Goal: Check status: Check status

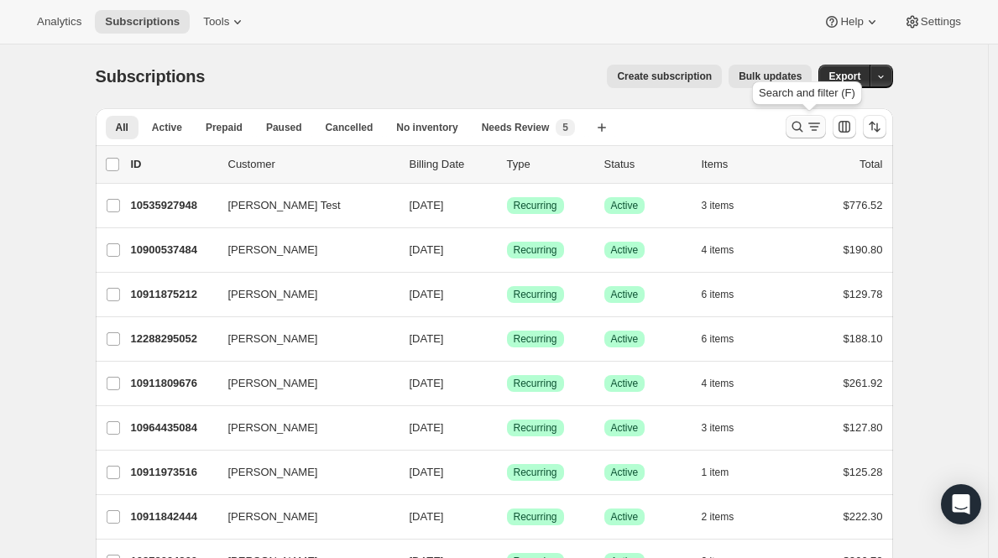
click at [815, 129] on icon "Search and filter results" at bounding box center [814, 126] width 17 height 17
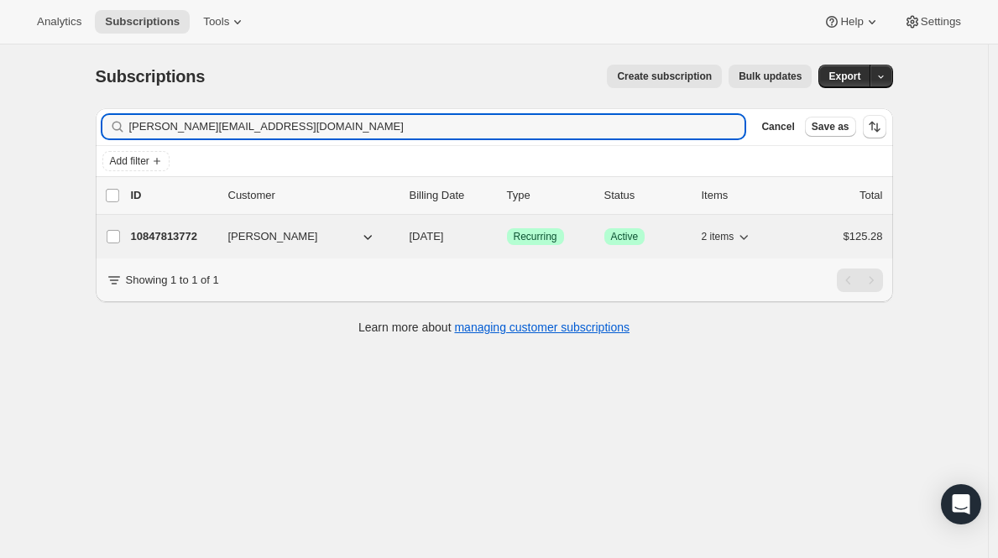
type input "[PERSON_NAME][EMAIL_ADDRESS][DOMAIN_NAME]"
click at [173, 240] on p "10847813772" at bounding box center [173, 236] width 84 height 17
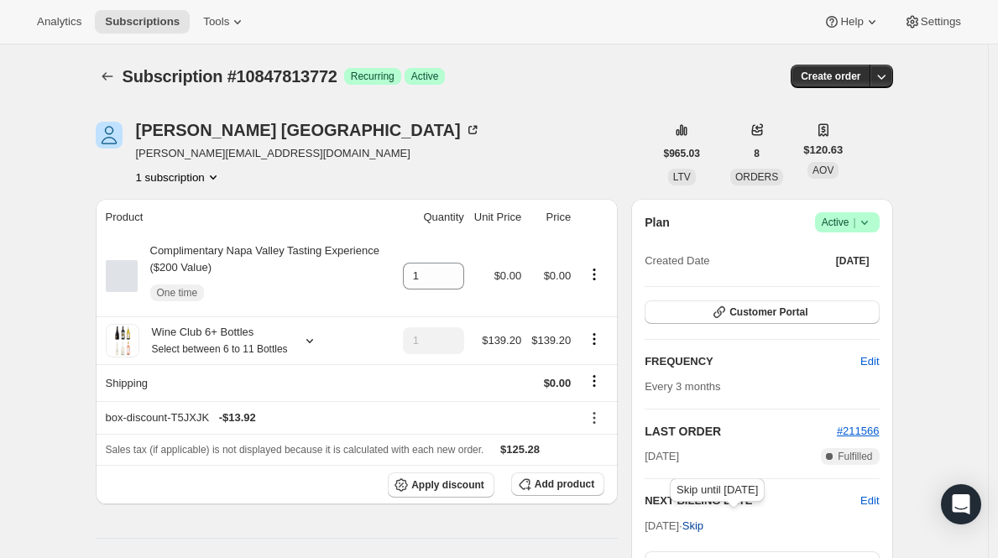
click at [704, 526] on span "Skip" at bounding box center [693, 526] width 21 height 17
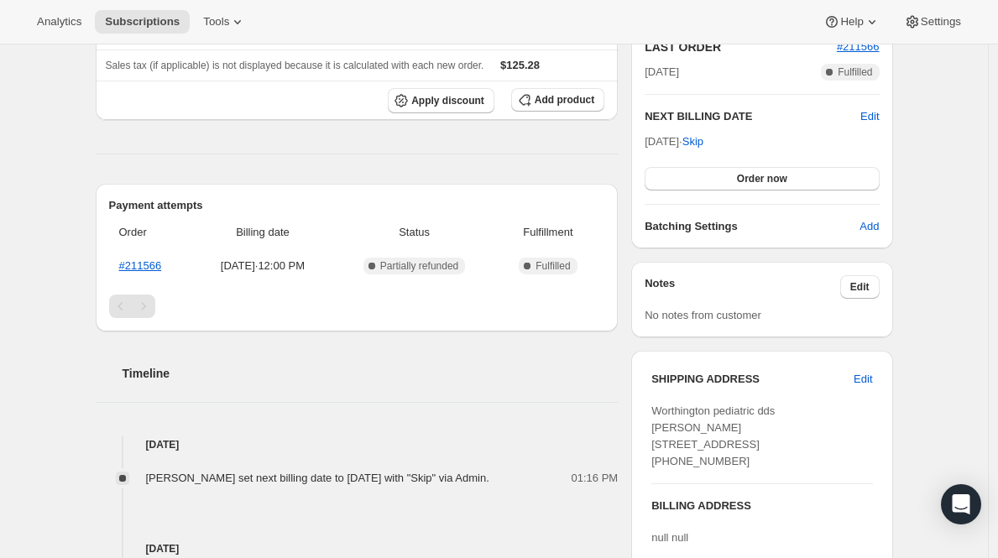
scroll to position [449, 0]
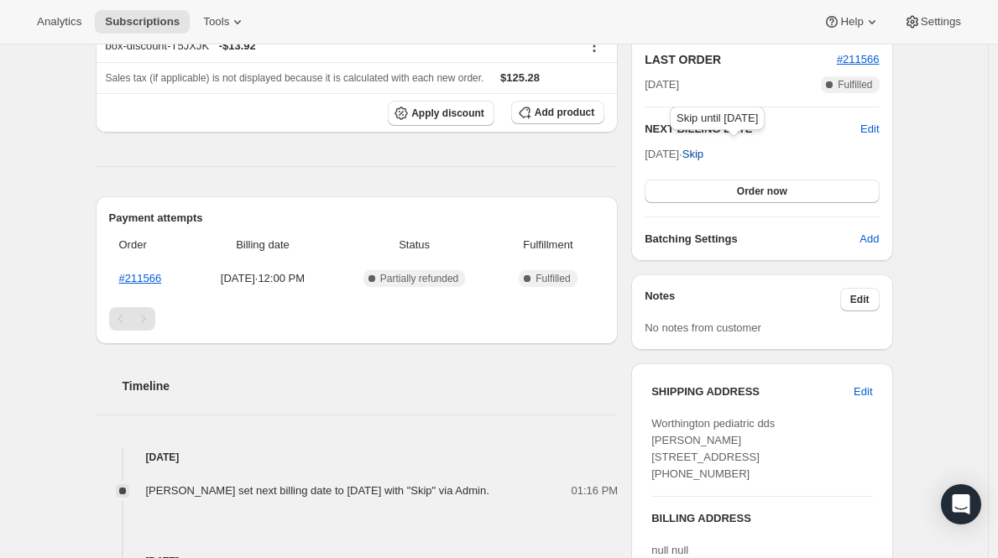
drag, startPoint x: 643, startPoint y: 125, endPoint x: 722, endPoint y: 154, distance: 83.9
click at [722, 154] on div "Plan Success Active | Created Date [DATE] Customer Portal FREQUENCY Edit Every …" at bounding box center [761, 44] width 261 height 434
